Goal: Navigation & Orientation: Find specific page/section

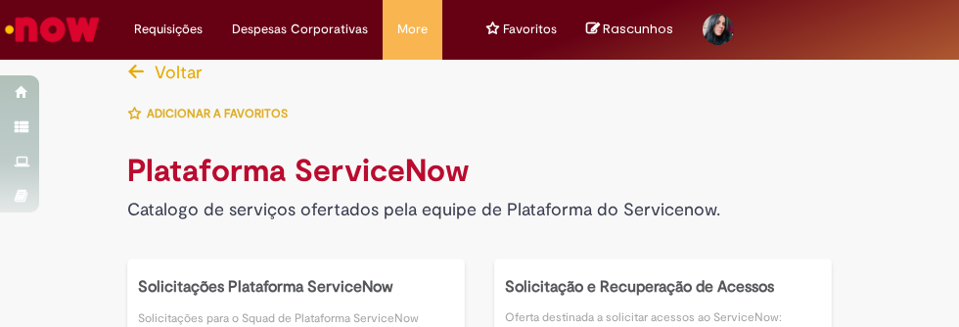
scroll to position [4, 0]
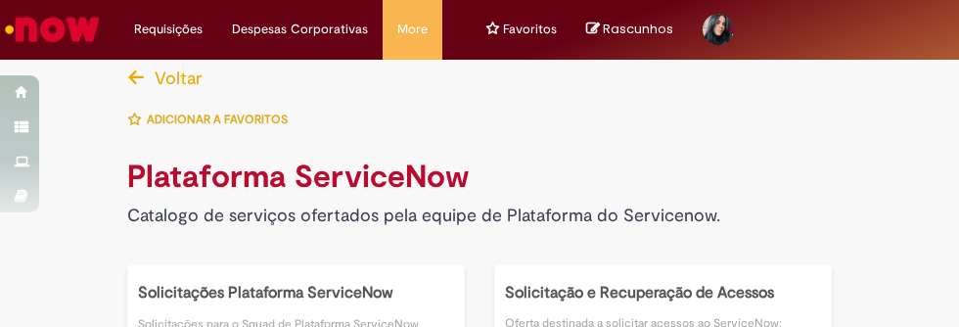
click at [81, 16] on img "Ir para a Homepage" at bounding box center [52, 29] width 101 height 39
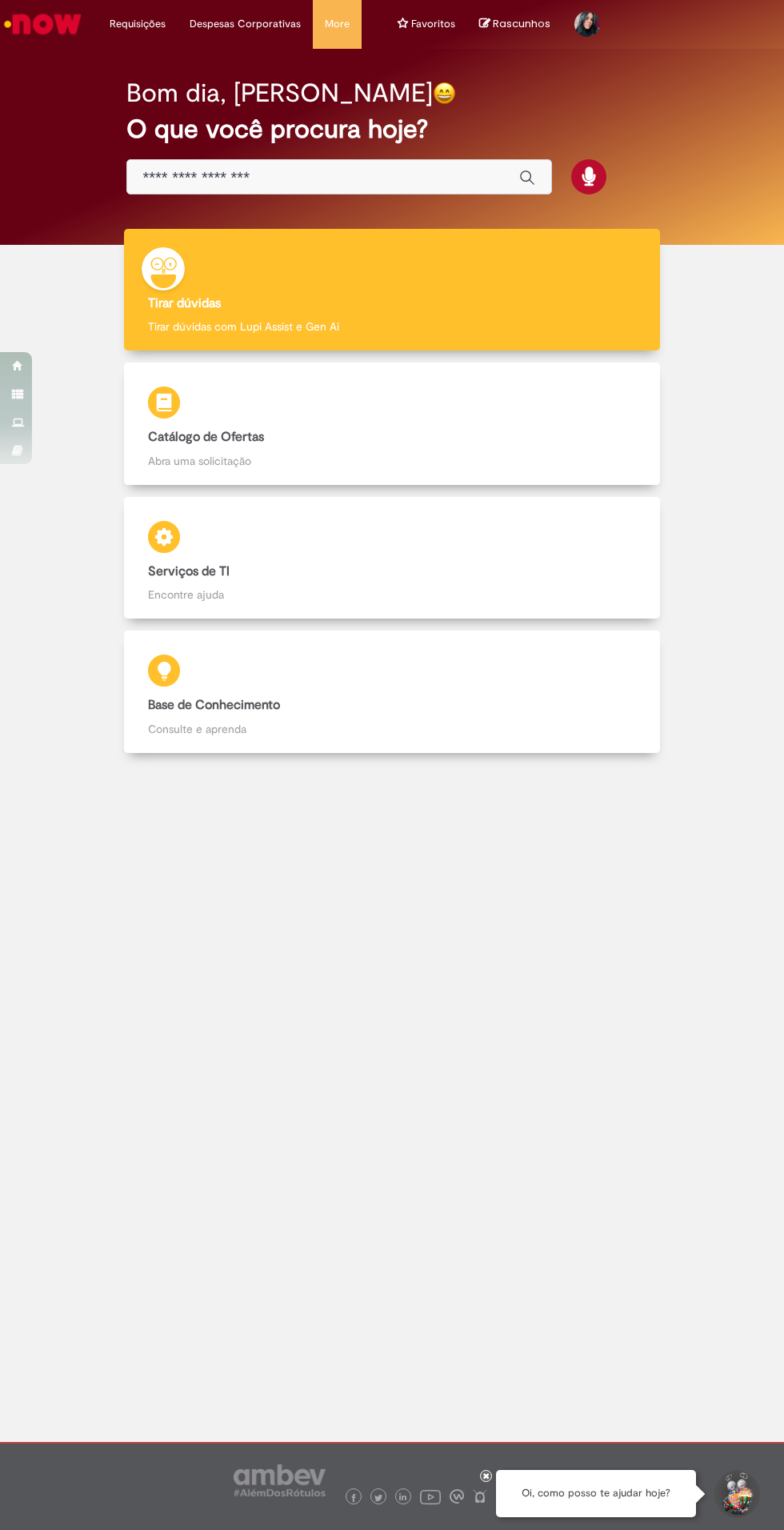
click at [33, 28] on img "Ir para a Homepage" at bounding box center [43, 24] width 83 height 32
